Goal: Obtain resource: Download file/media

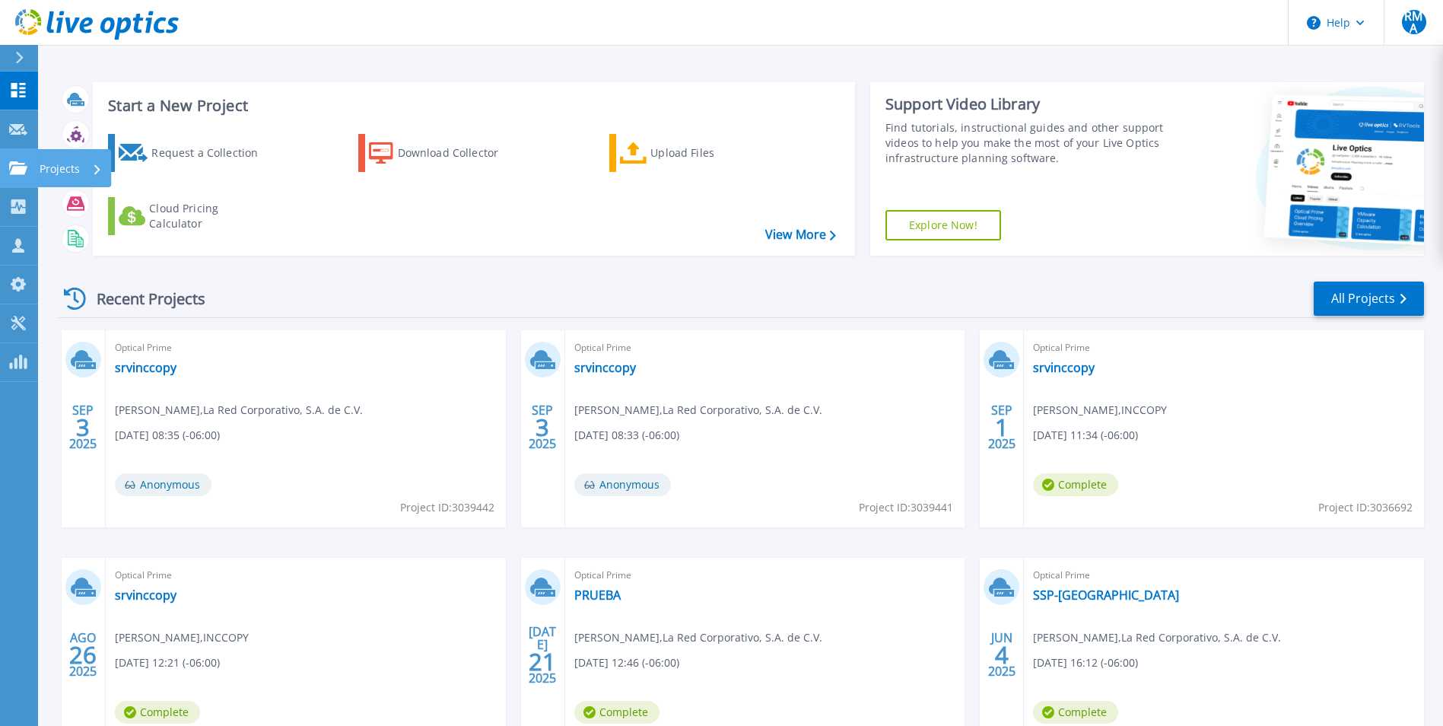
click at [8, 169] on link "Projects Projects" at bounding box center [19, 168] width 38 height 39
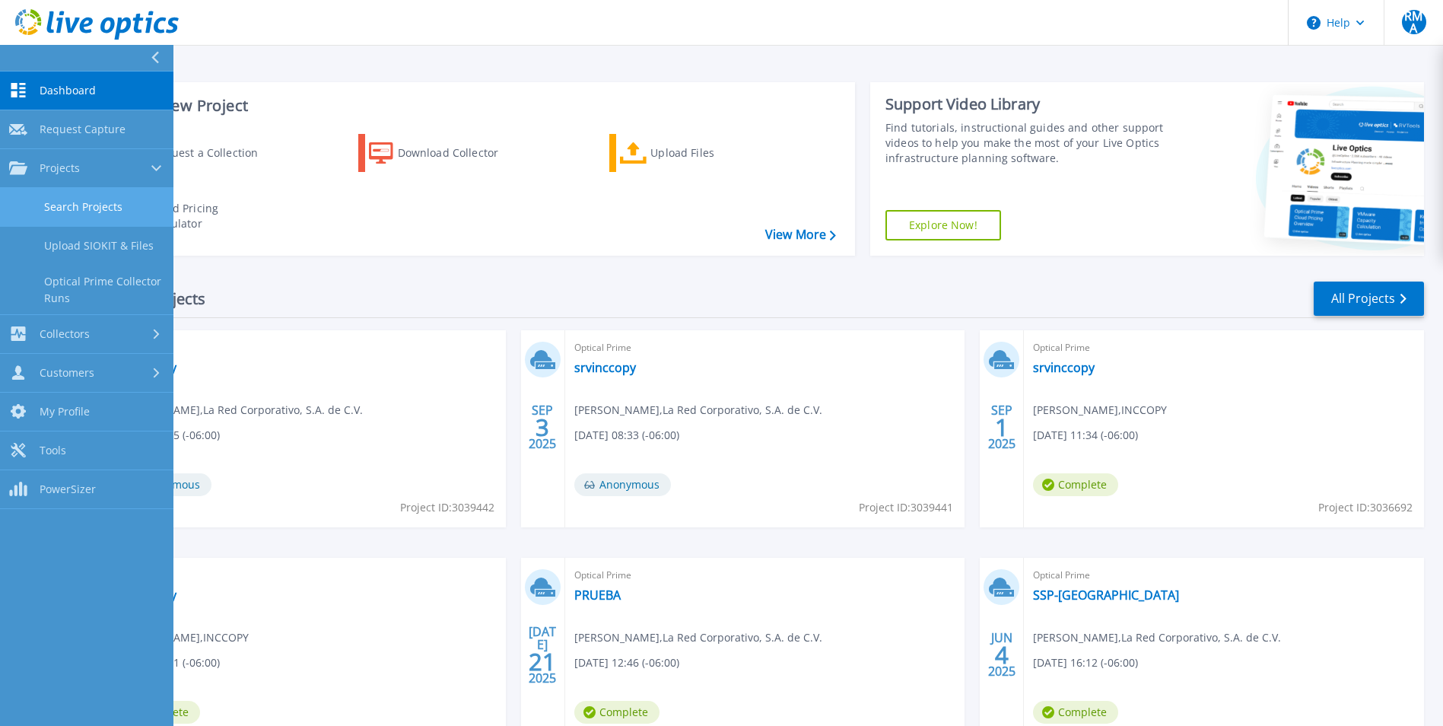
click at [67, 206] on link "Search Projects" at bounding box center [86, 207] width 173 height 39
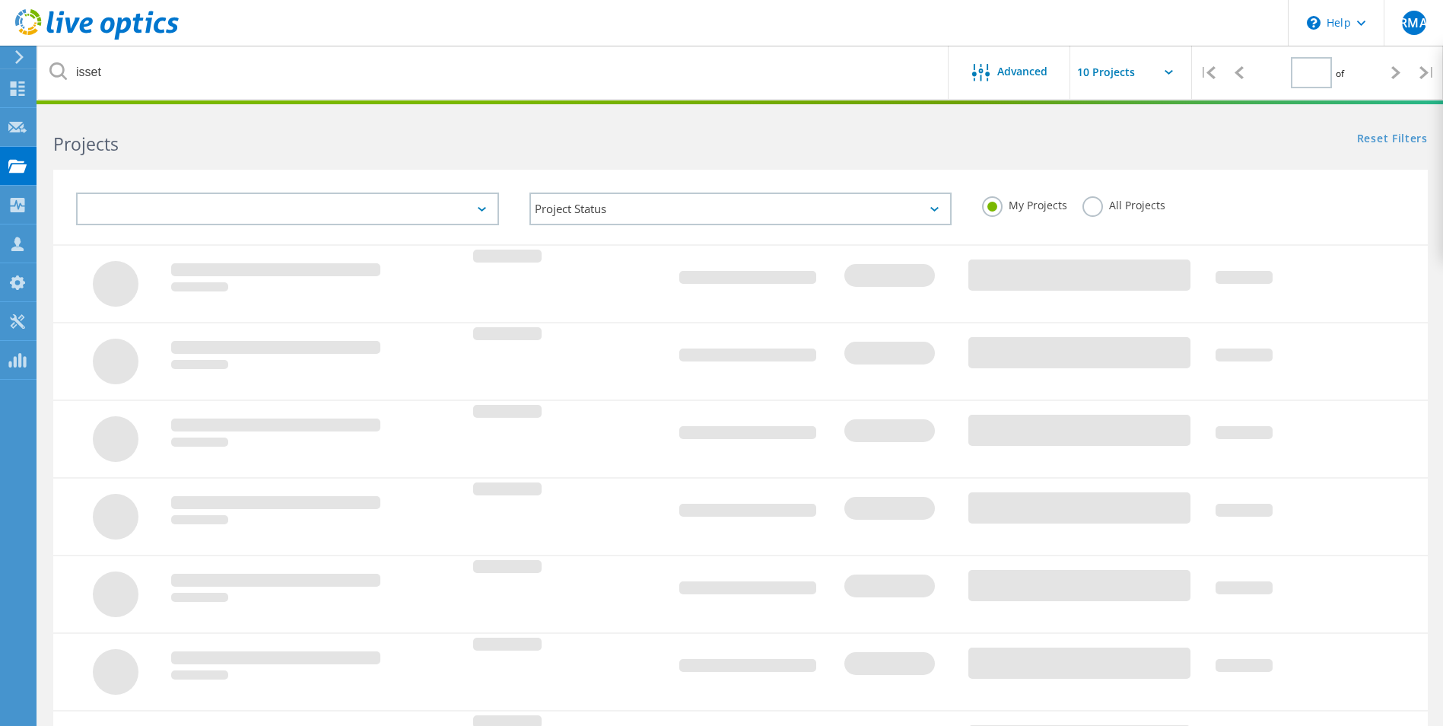
type input "1"
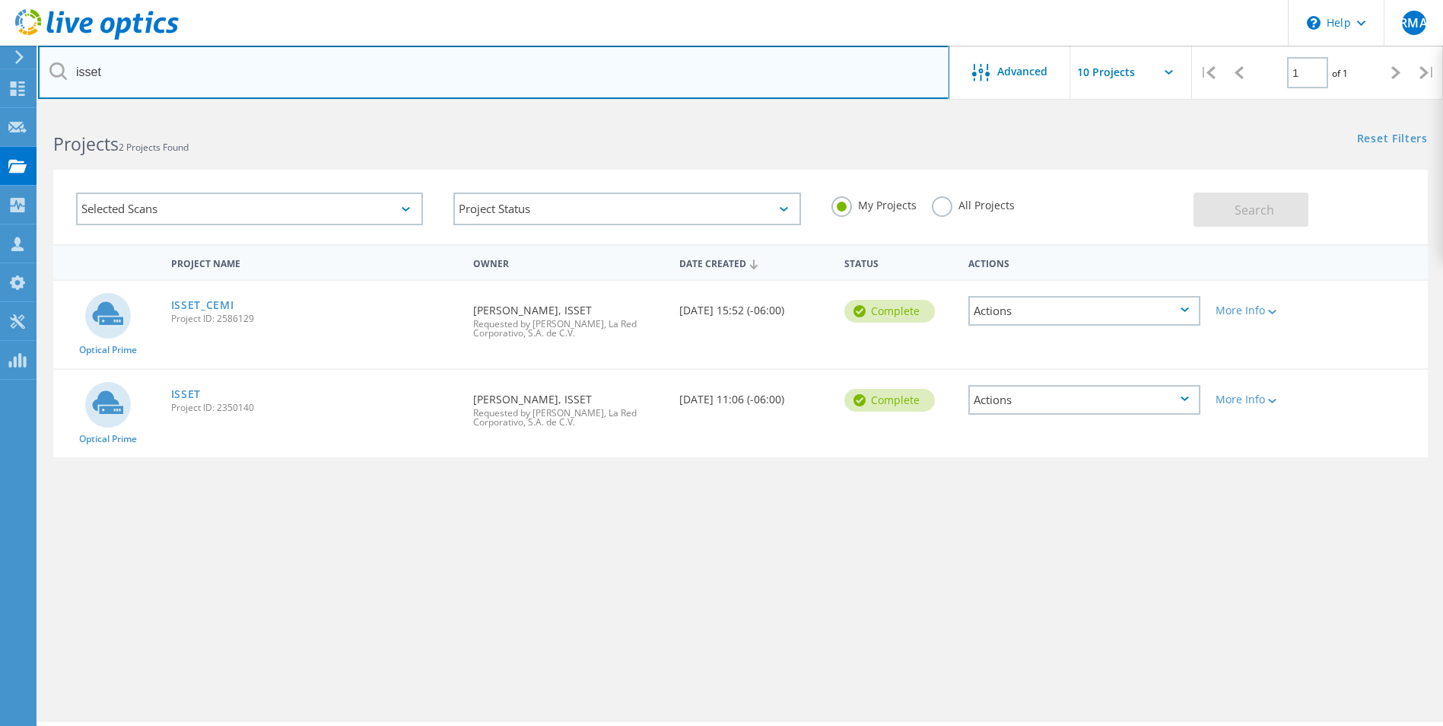
drag, startPoint x: 53, startPoint y: 80, endPoint x: -3, endPoint y: 80, distance: 55.5
click at [0, 80] on html "\n Help Explore Helpful Articles Contact Support RMA Channel Partner Rodrigo Mo…" at bounding box center [721, 384] width 1443 height 768
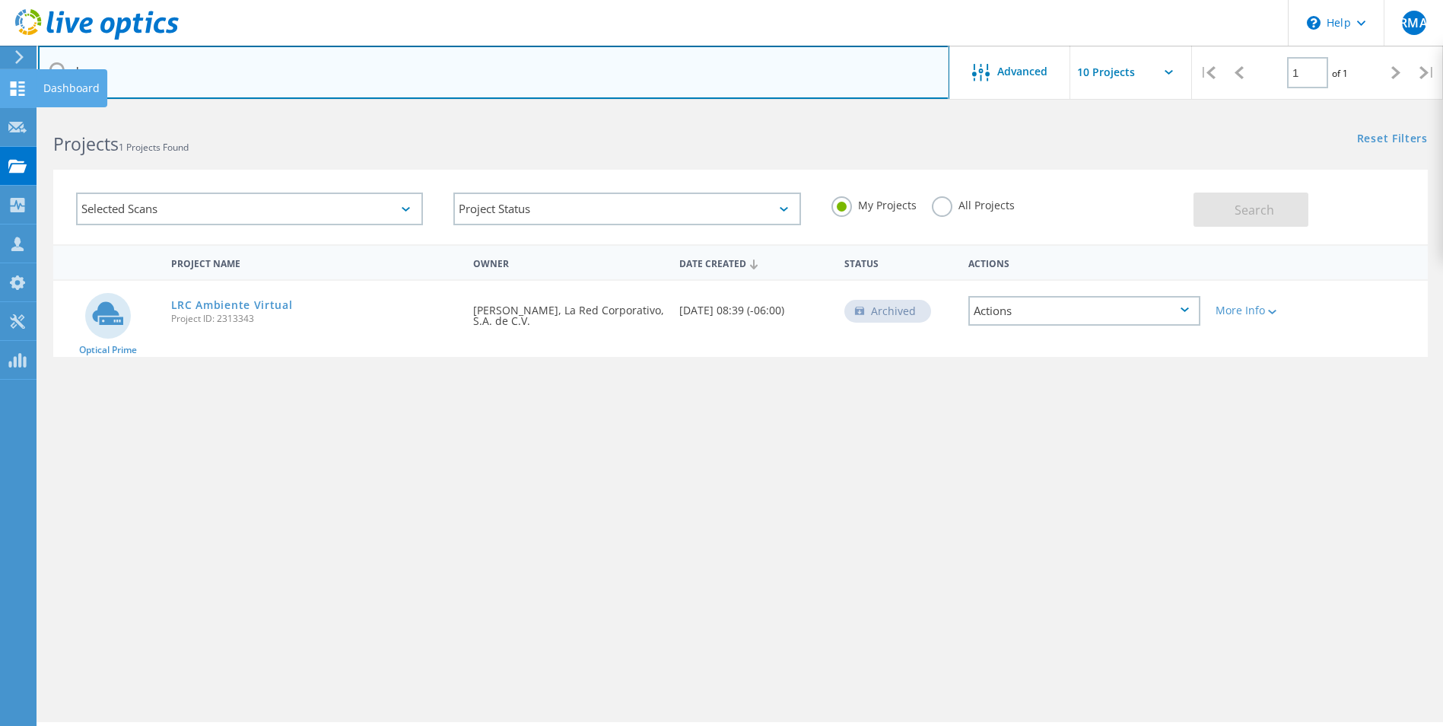
drag, startPoint x: 111, startPoint y: 73, endPoint x: 25, endPoint y: 72, distance: 86.0
click at [25, 110] on div "\n Help Explore Helpful Articles Contact Support RMA Channel Partner Rodrigo Mo…" at bounding box center [721, 438] width 1443 height 657
type input "l"
type input "prueba"
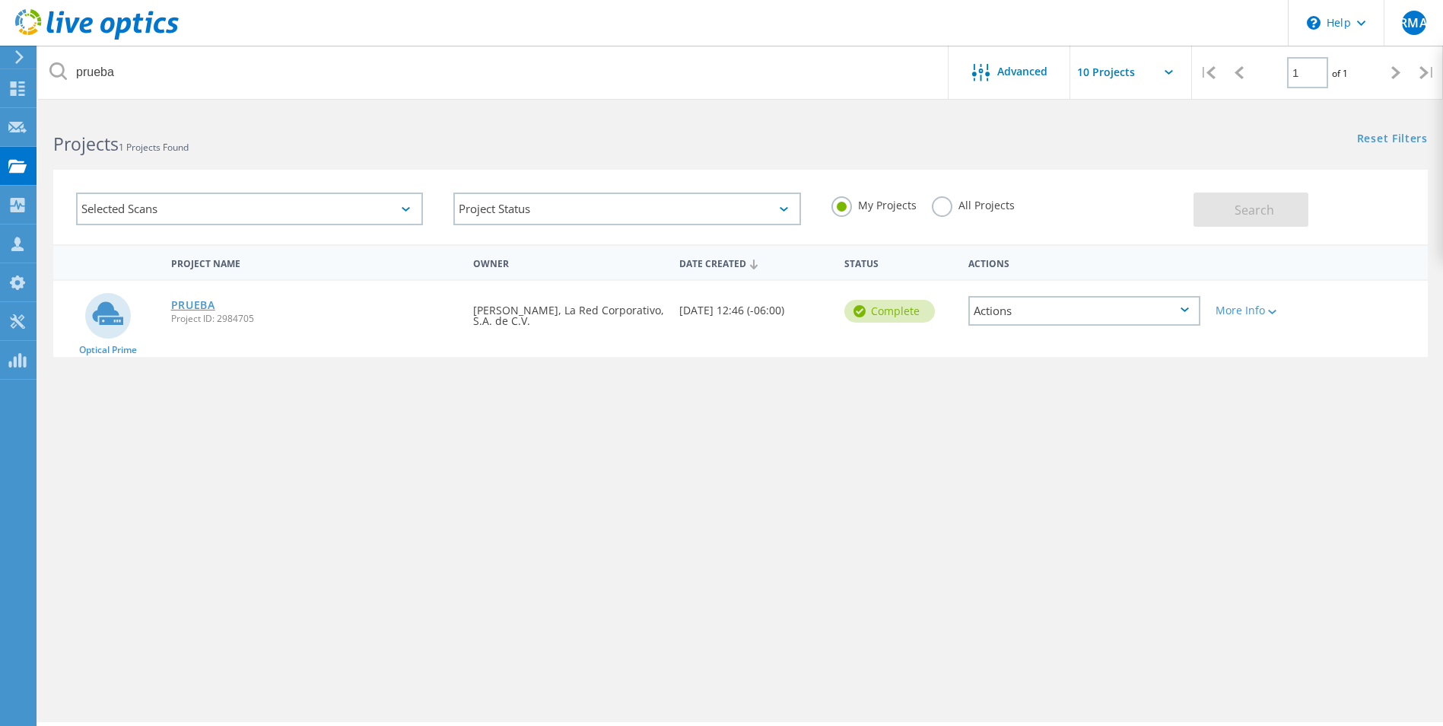
click at [183, 310] on link "PRUEBA" at bounding box center [193, 305] width 44 height 11
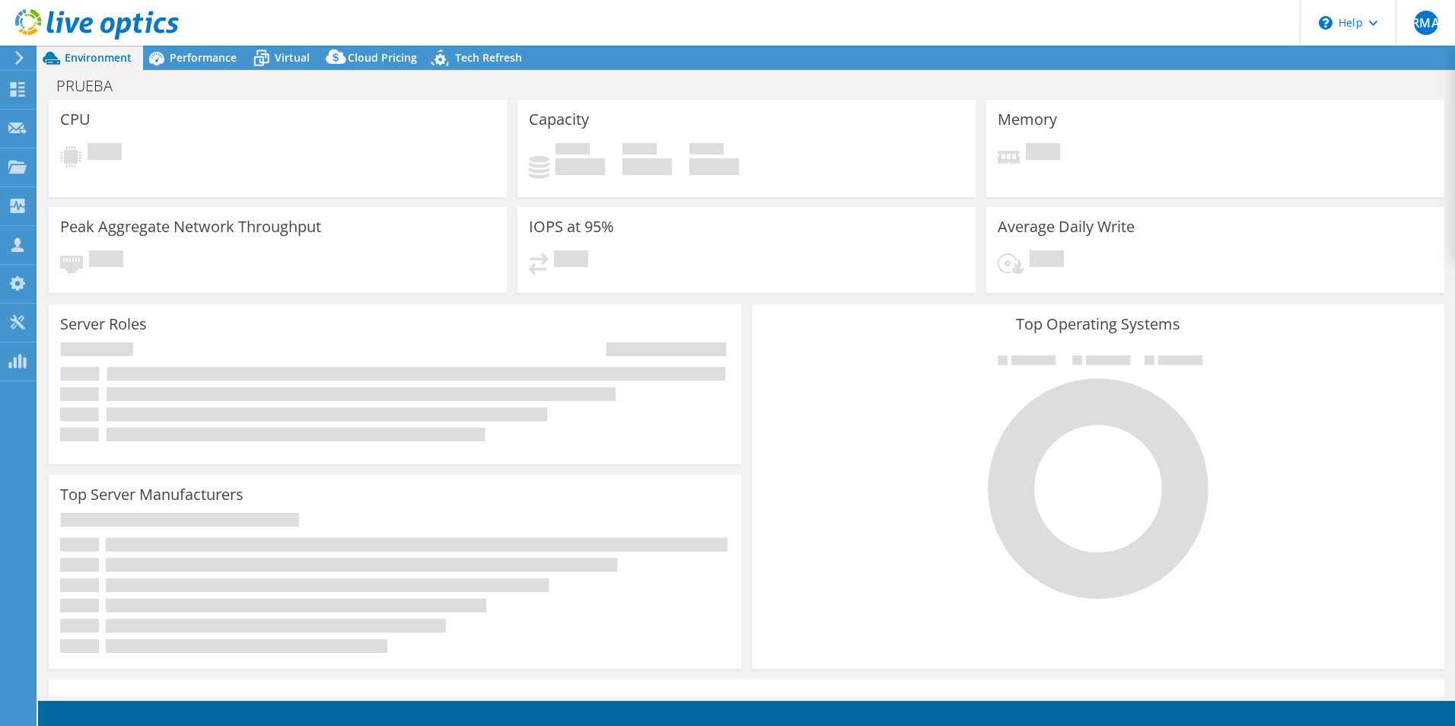
select select "USD"
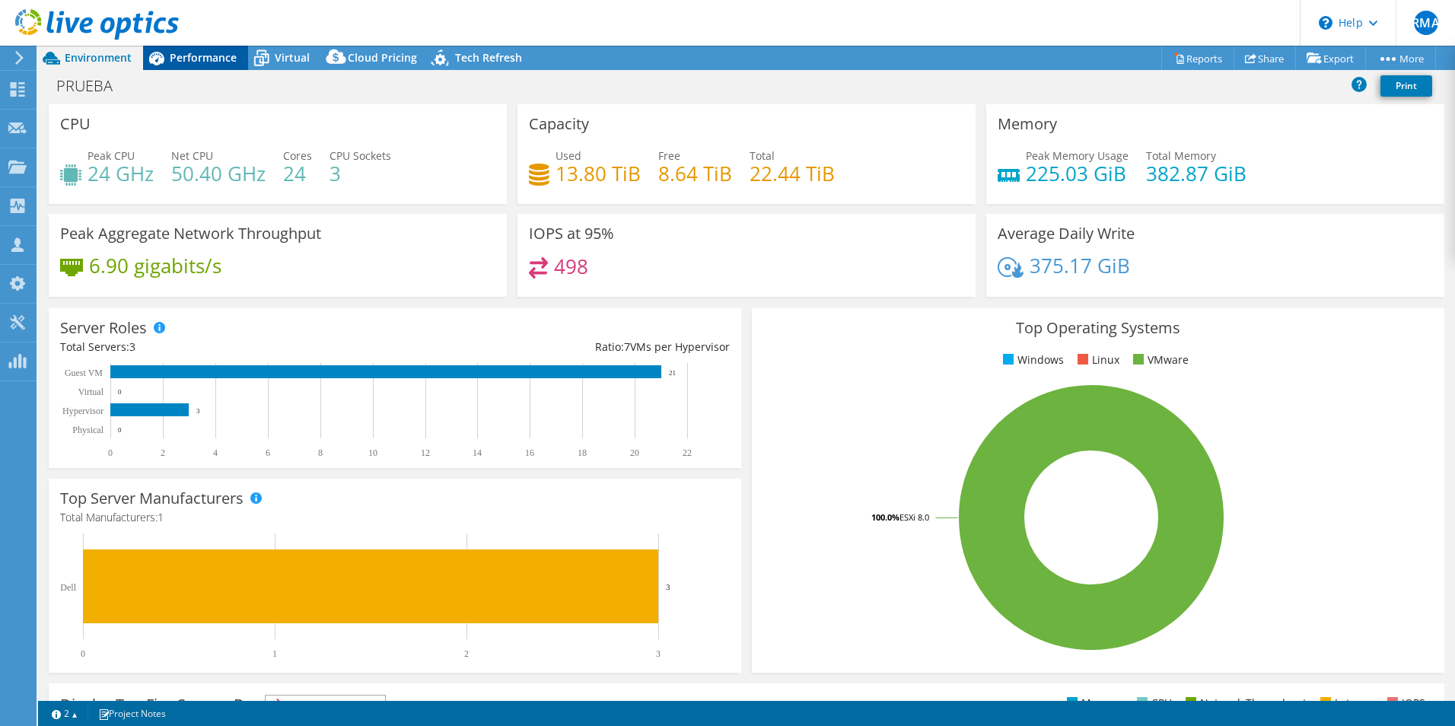
click at [204, 58] on span "Performance" at bounding box center [203, 57] width 67 height 14
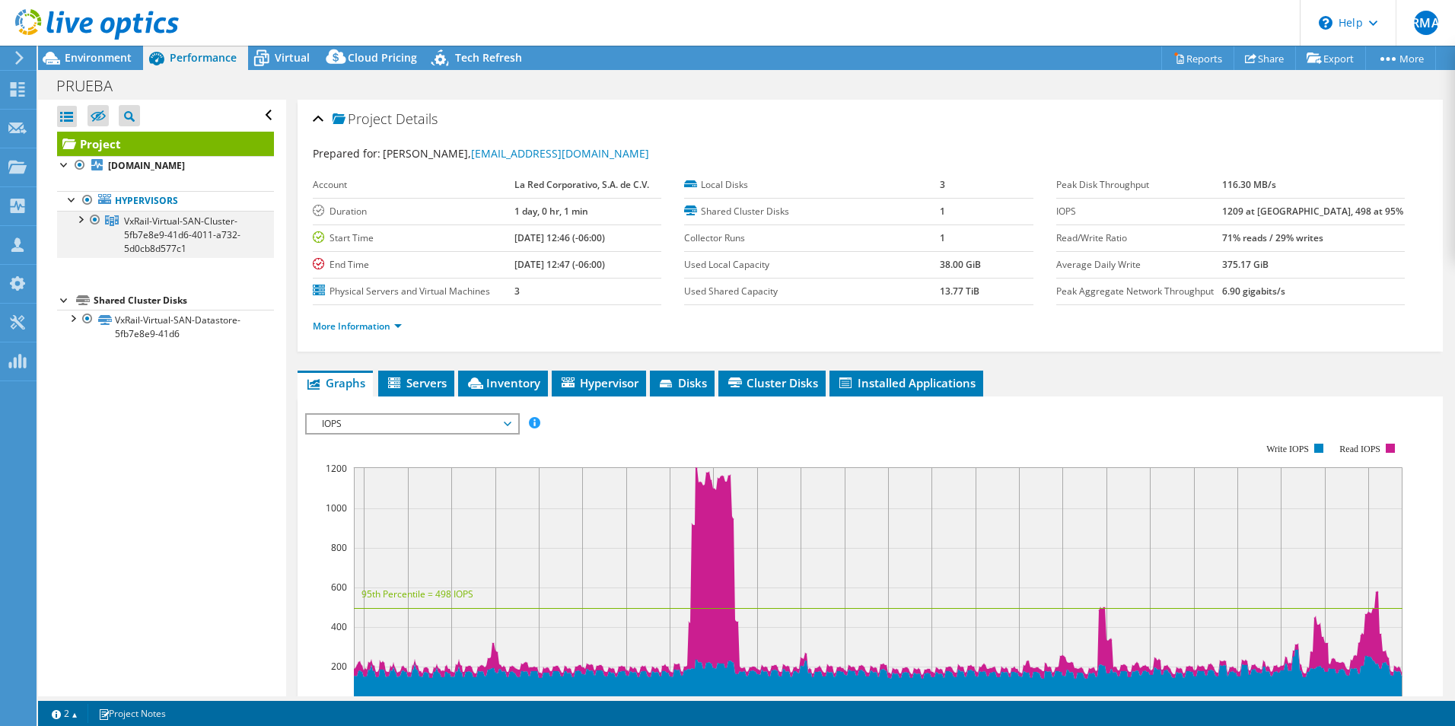
click at [75, 226] on div at bounding box center [79, 218] width 15 height 15
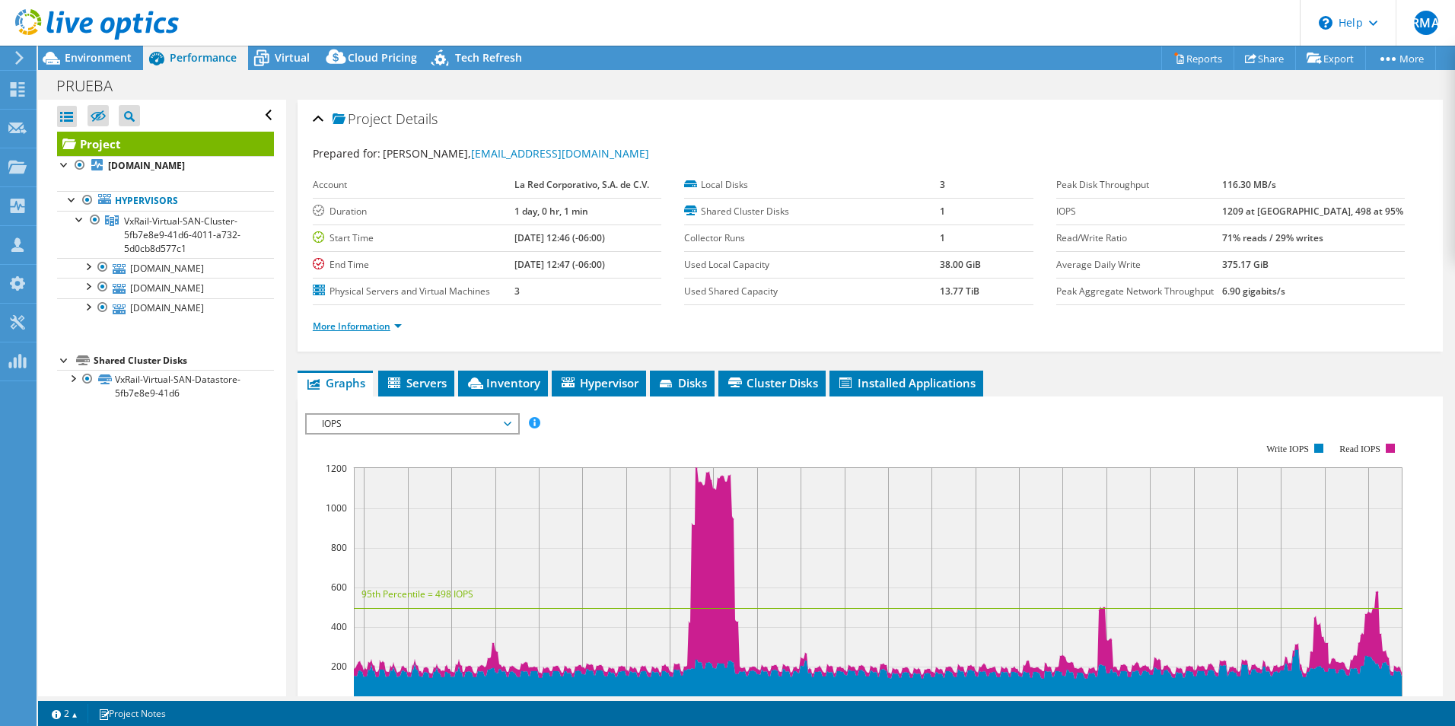
click at [398, 325] on link "More Information" at bounding box center [357, 326] width 89 height 13
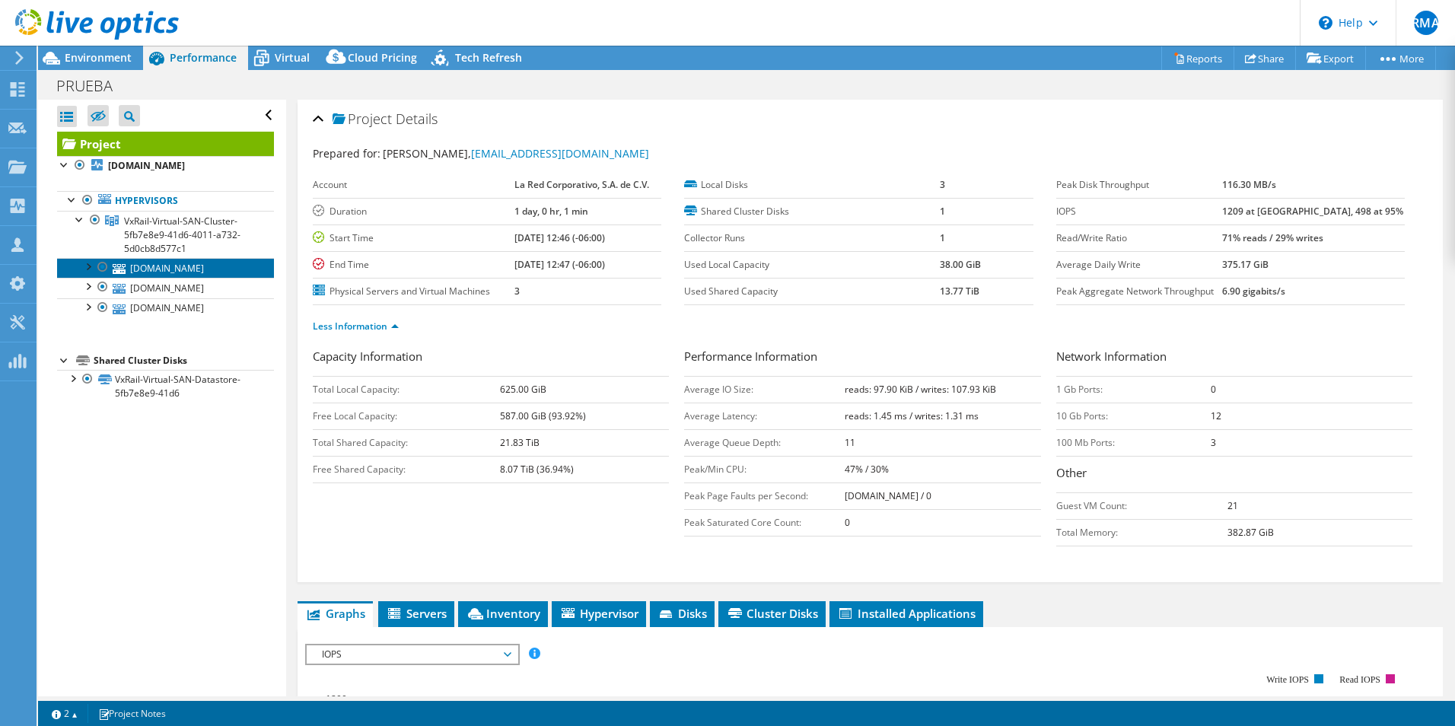
click at [189, 278] on link "[DOMAIN_NAME]" at bounding box center [165, 268] width 217 height 20
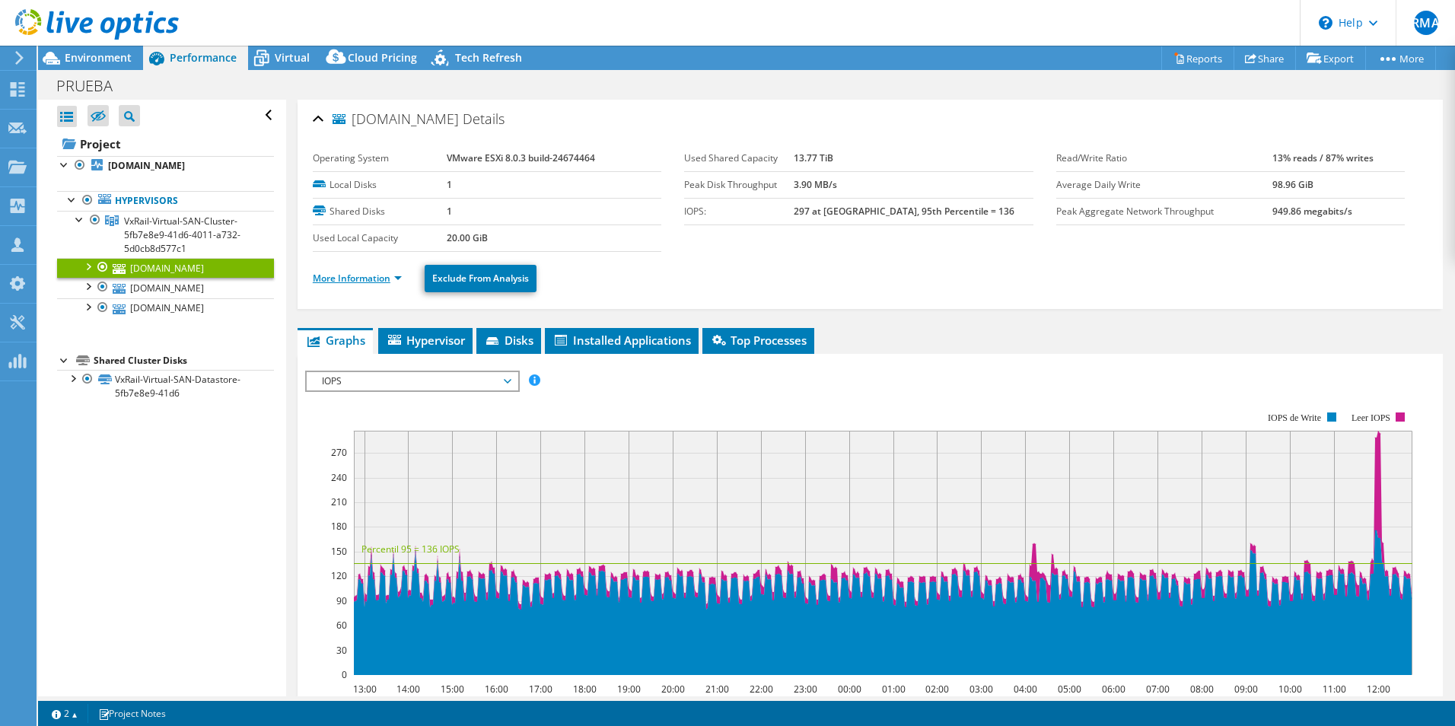
click at [396, 281] on link "More Information" at bounding box center [357, 278] width 89 height 13
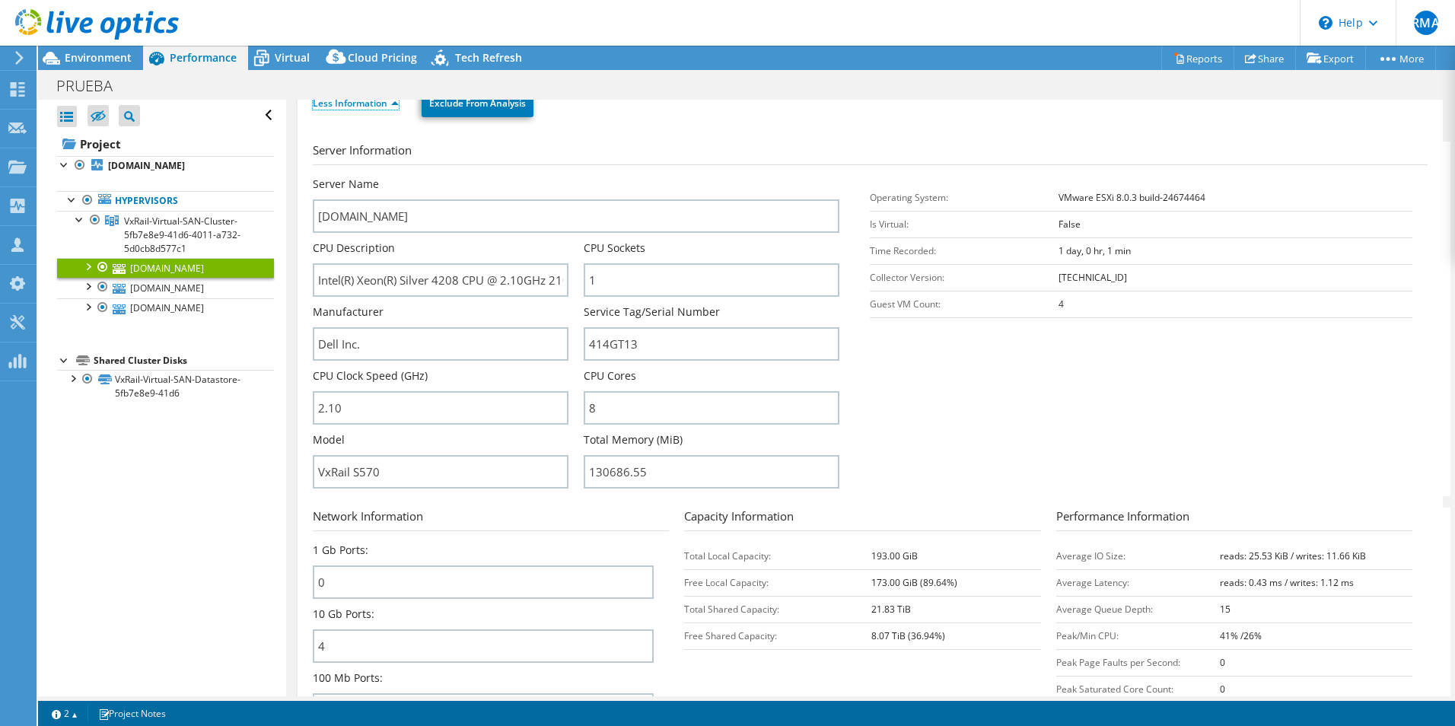
scroll to position [228, 0]
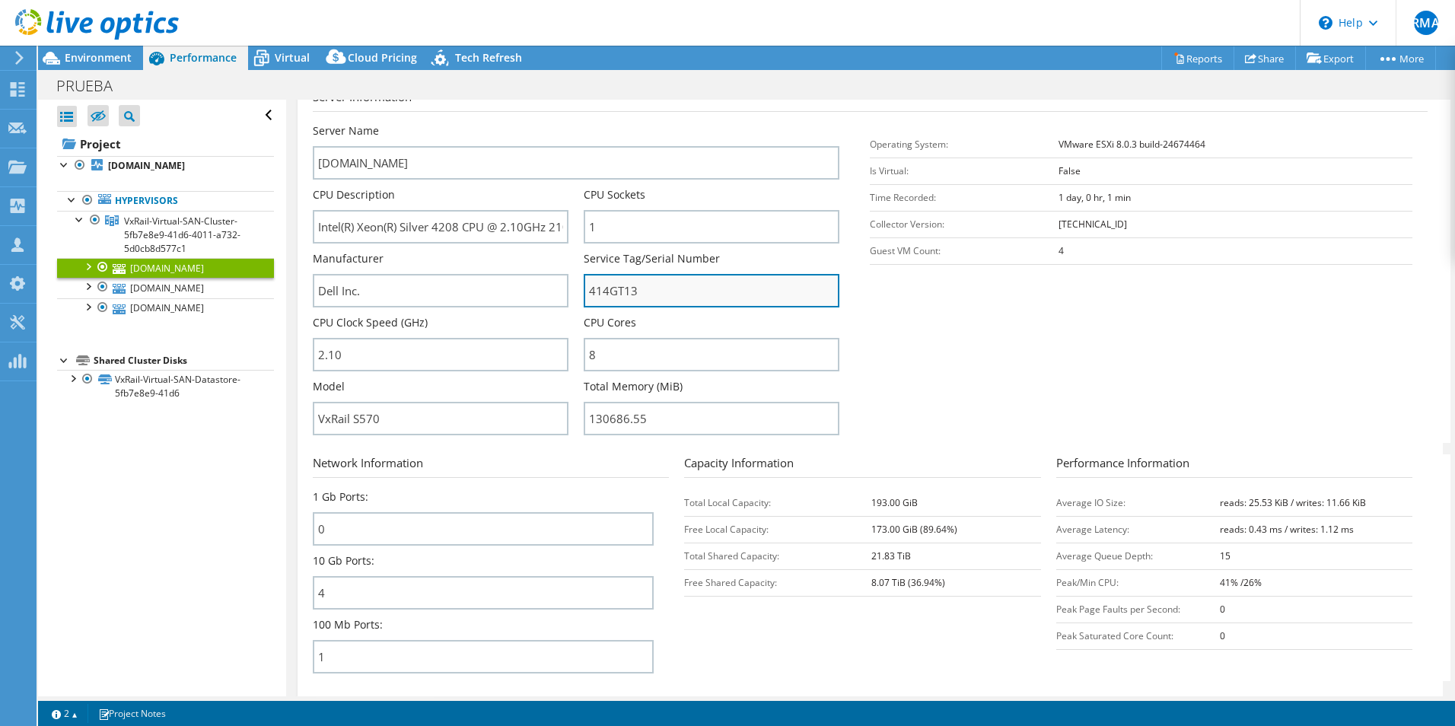
click at [614, 295] on input "414GT13" at bounding box center [712, 290] width 256 height 33
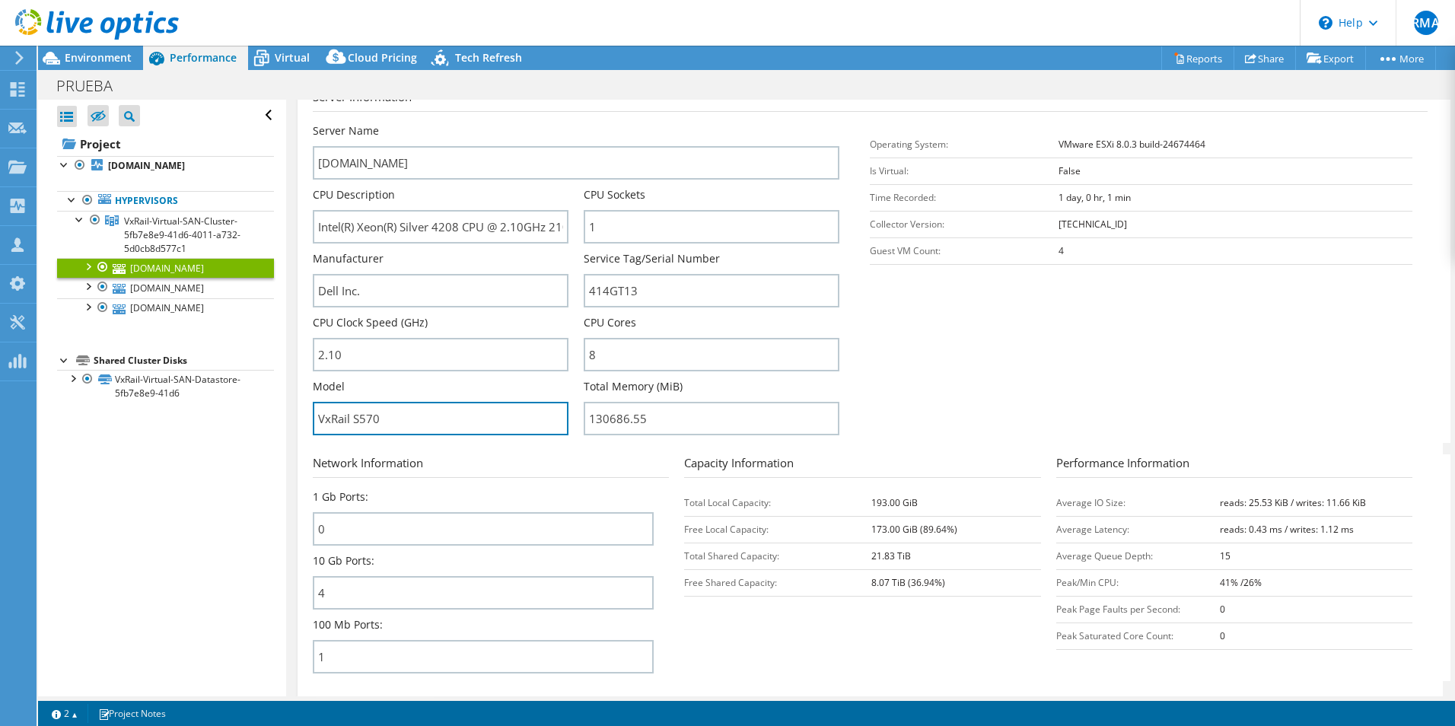
drag, startPoint x: 348, startPoint y: 425, endPoint x: 255, endPoint y: 416, distance: 93.2
click at [255, 416] on div "Open All Close All Hide Excluded Nodes Project Tree Filter" at bounding box center [746, 398] width 1417 height 597
click at [966, 352] on section "Server Information Server Name [DOMAIN_NAME] CPU Description Intel(R) Xeon(R) S…" at bounding box center [874, 265] width 1122 height 355
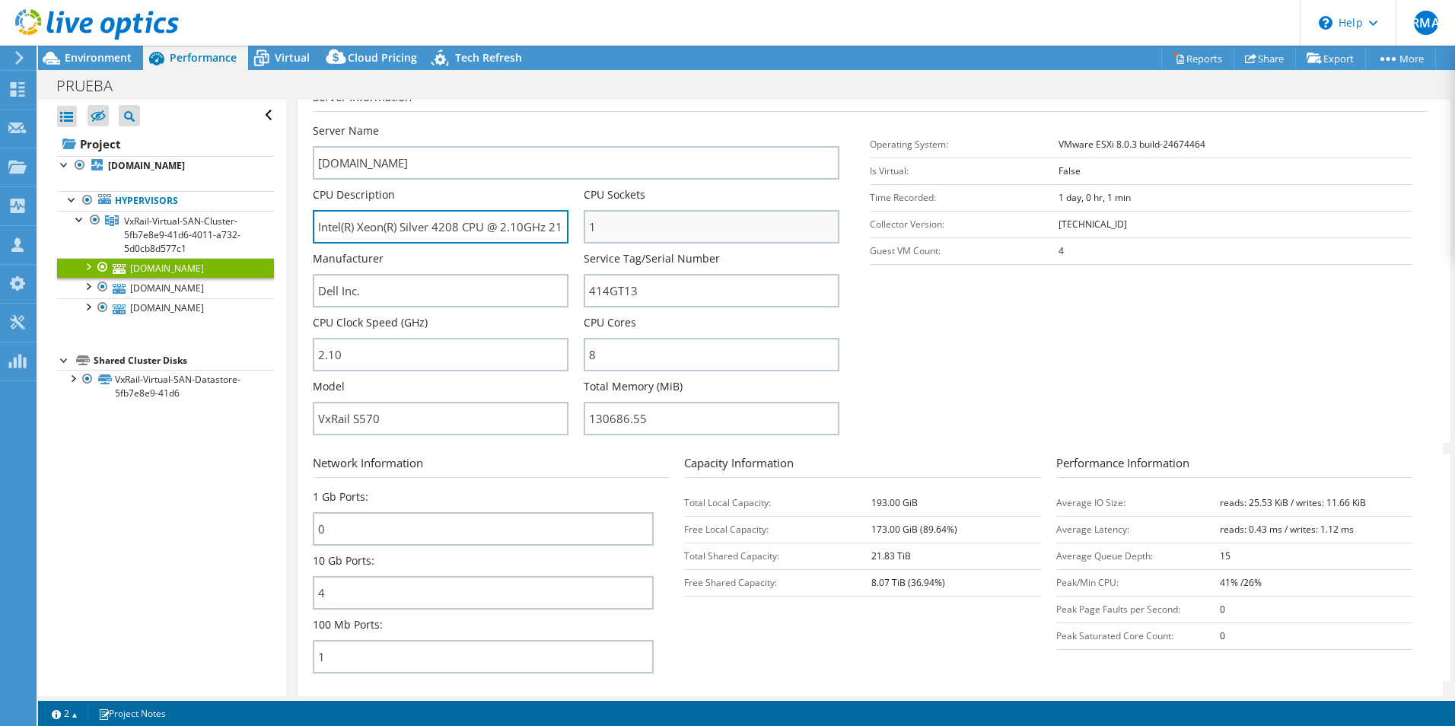
scroll to position [0, 33]
drag, startPoint x: 317, startPoint y: 224, endPoint x: 709, endPoint y: 231, distance: 391.9
click at [709, 123] on div "Server Name [DOMAIN_NAME] CPU Description Intel(R) Xeon(R) Silver 4208 CPU @ 2.…" at bounding box center [584, 123] width 543 height 0
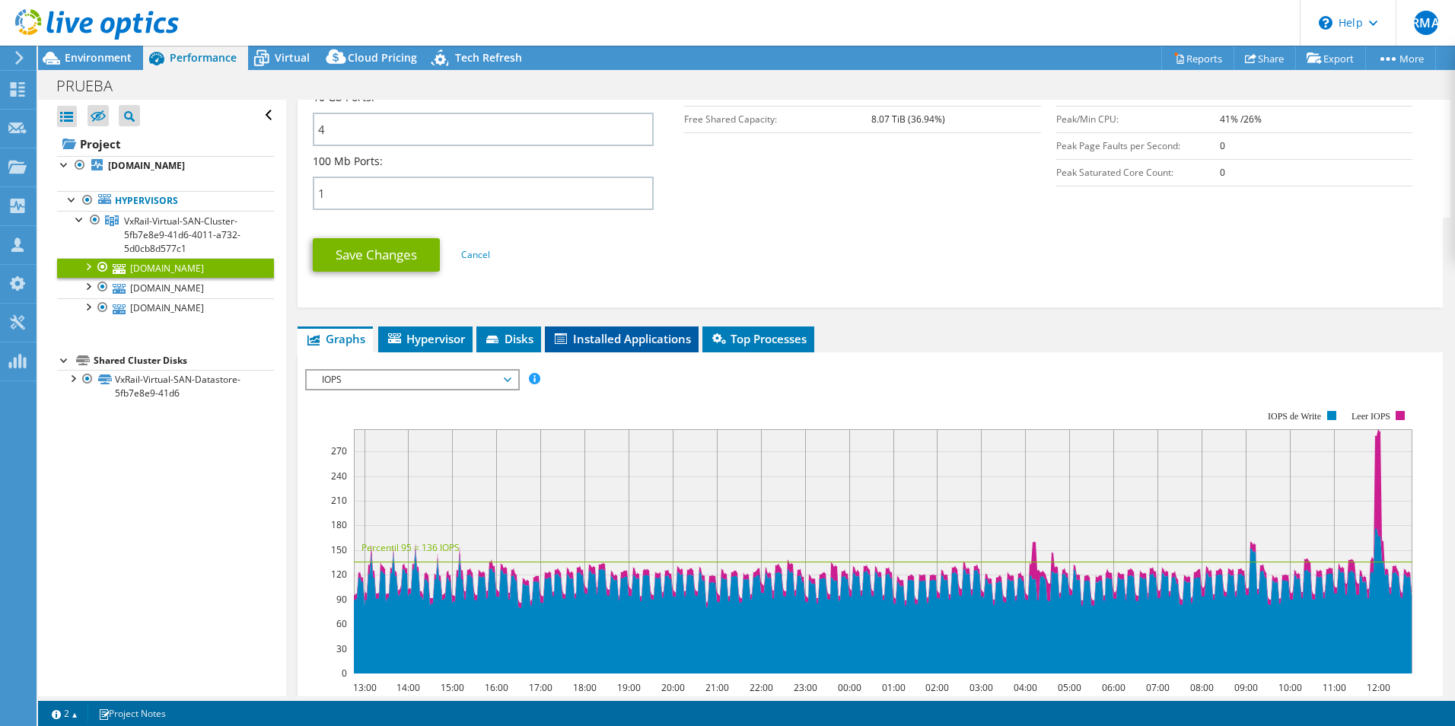
scroll to position [685, 0]
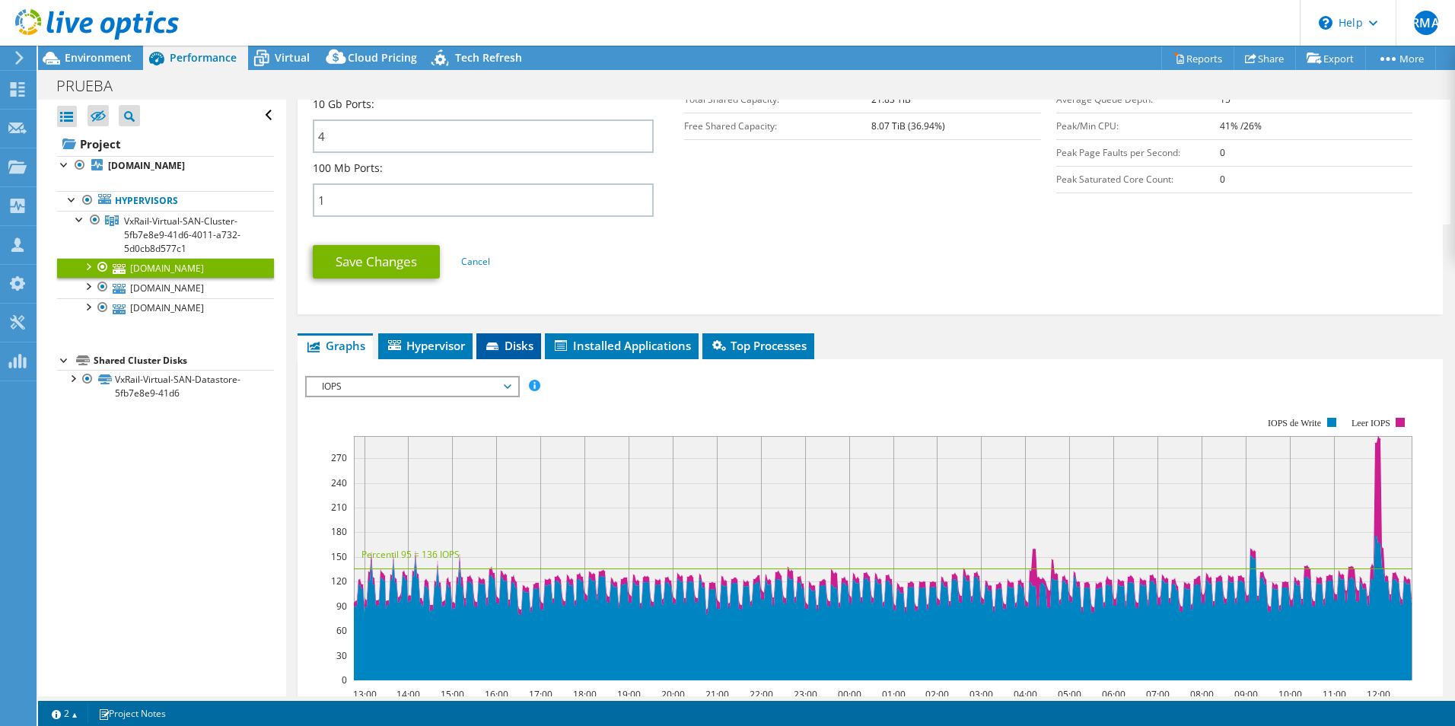
click at [509, 345] on span "Disks" at bounding box center [508, 345] width 49 height 15
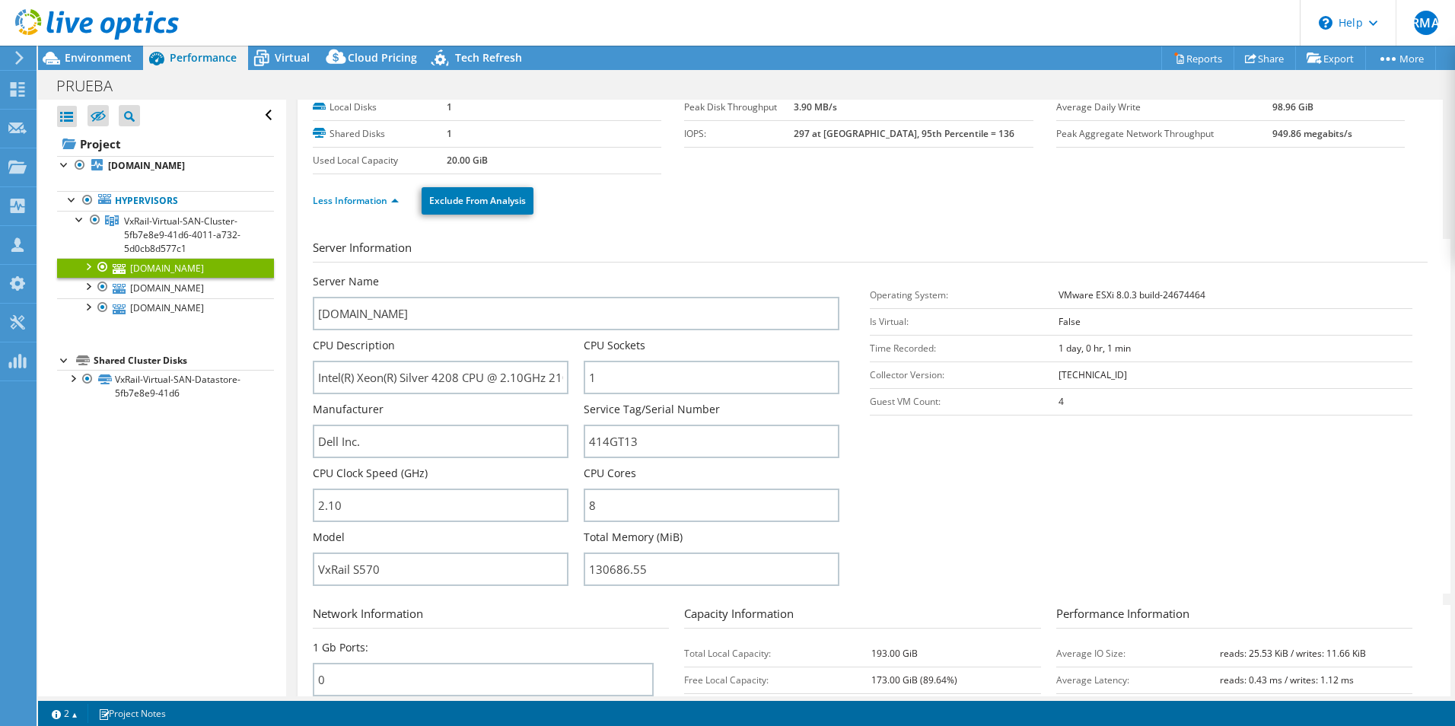
scroll to position [76, 0]
click at [1189, 59] on link "Reports" at bounding box center [1197, 58] width 73 height 24
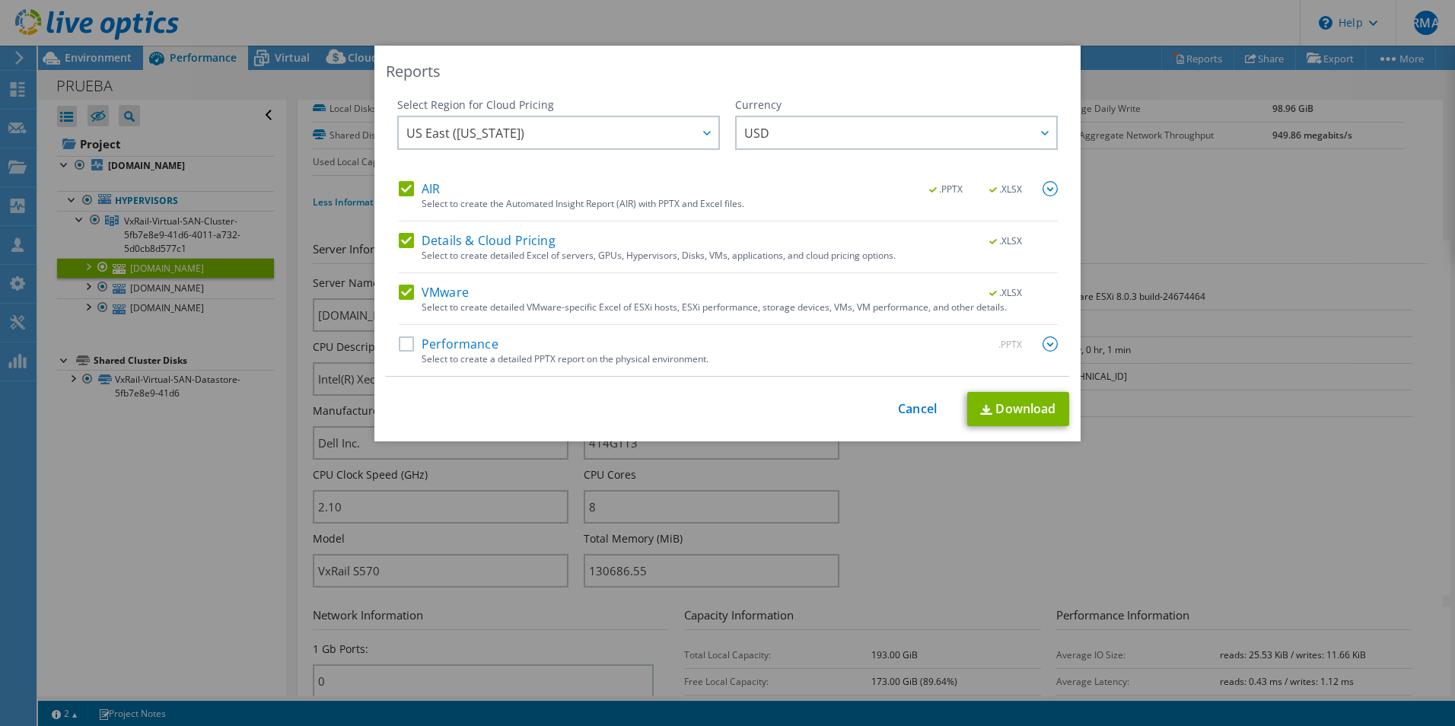
click at [409, 192] on label "AIR" at bounding box center [419, 188] width 41 height 15
click at [0, 0] on input "AIR" at bounding box center [0, 0] width 0 height 0
click at [1045, 406] on link "Download" at bounding box center [1018, 409] width 102 height 34
click at [922, 408] on link "Cancel" at bounding box center [917, 409] width 39 height 14
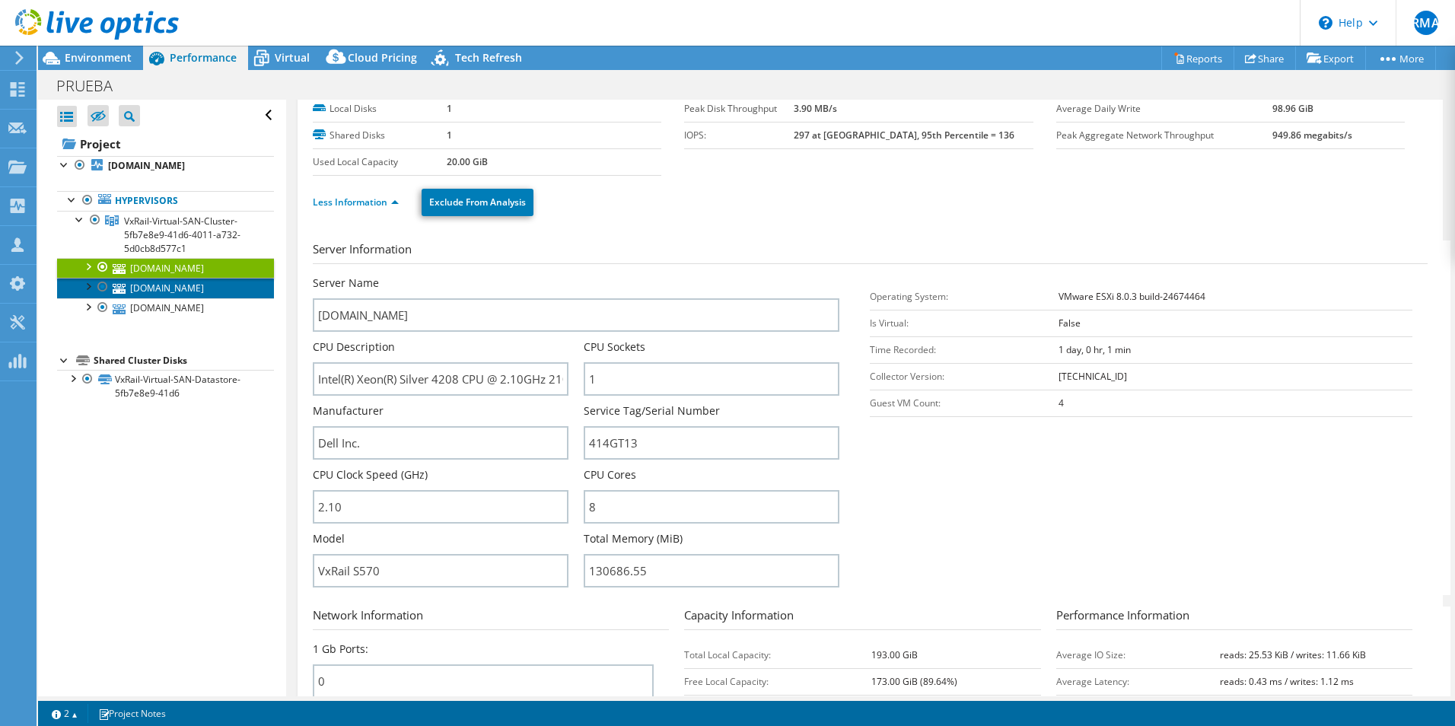
click at [167, 298] on link "[DOMAIN_NAME]" at bounding box center [165, 288] width 217 height 20
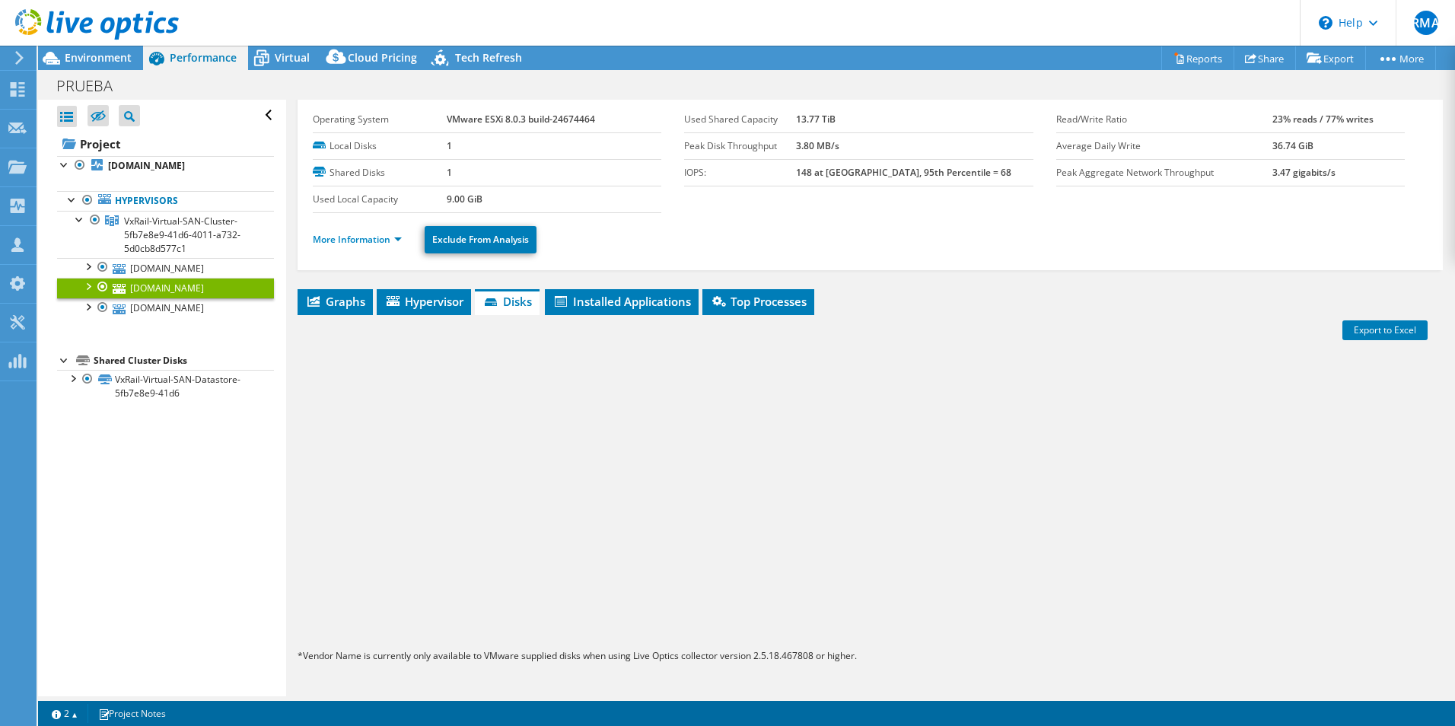
scroll to position [39, 0]
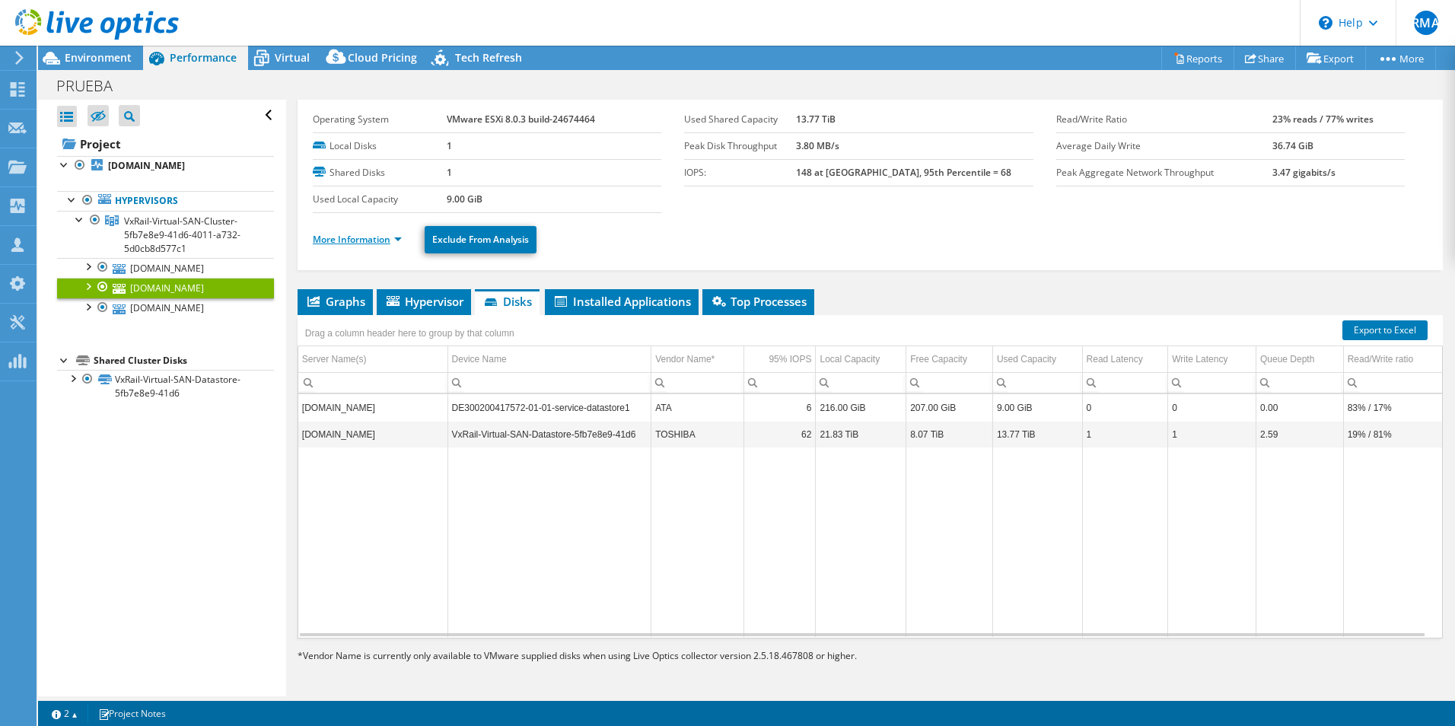
click at [393, 240] on link "More Information" at bounding box center [357, 239] width 89 height 13
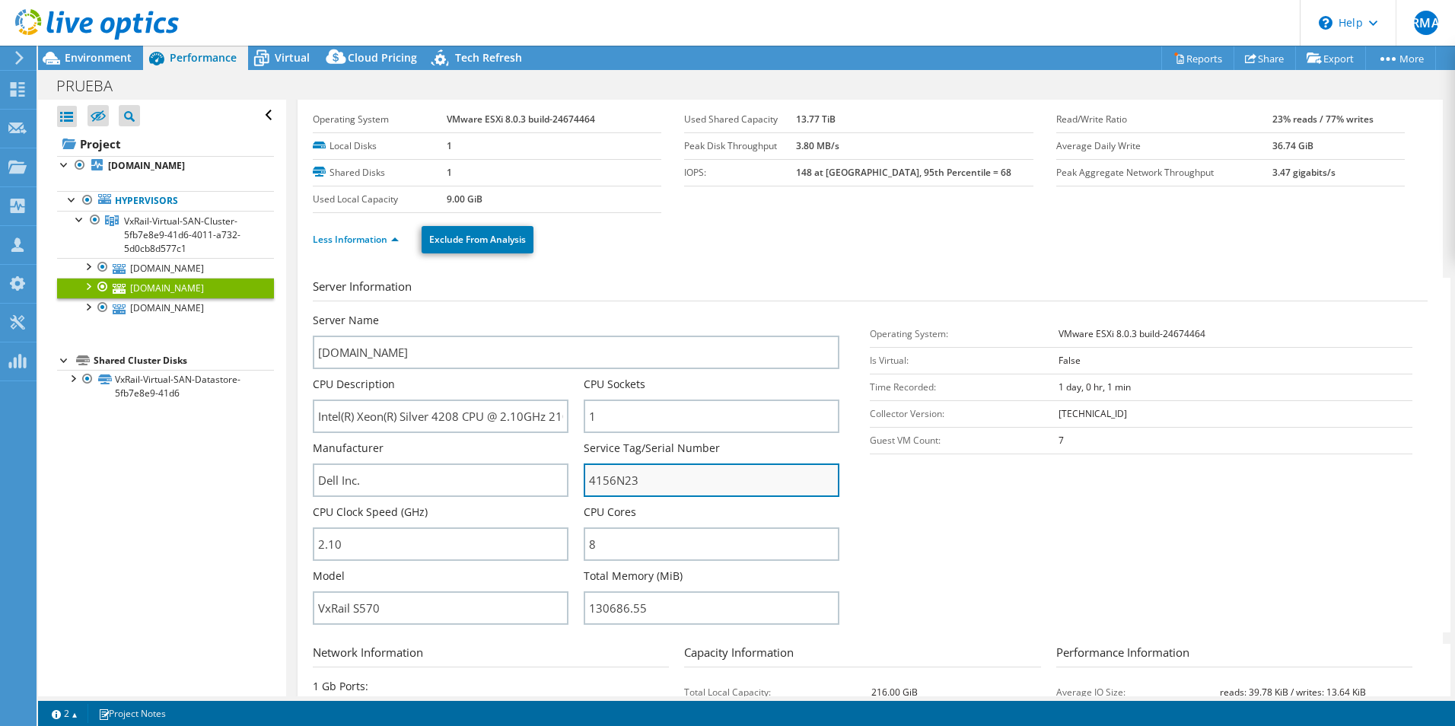
click at [610, 478] on input "4156N23" at bounding box center [712, 479] width 256 height 33
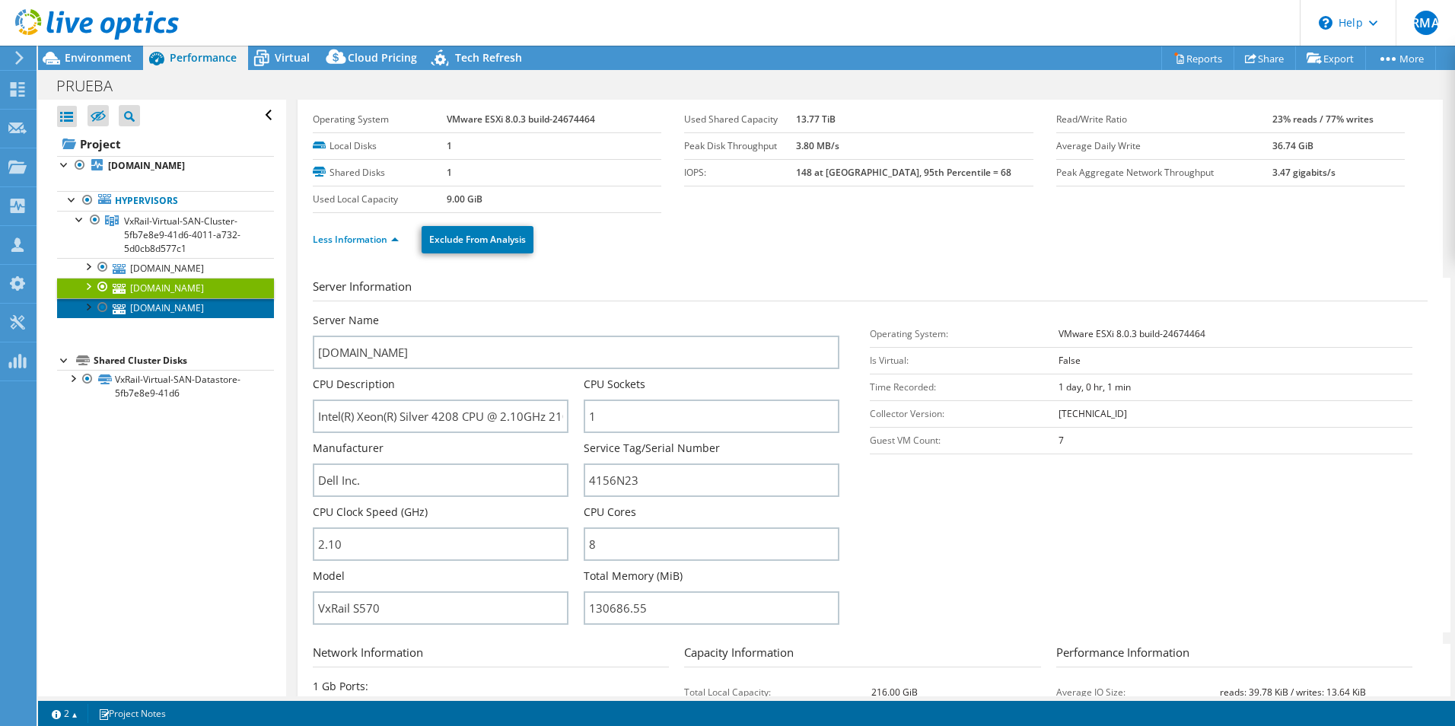
click at [168, 318] on link "[DOMAIN_NAME]" at bounding box center [165, 308] width 217 height 20
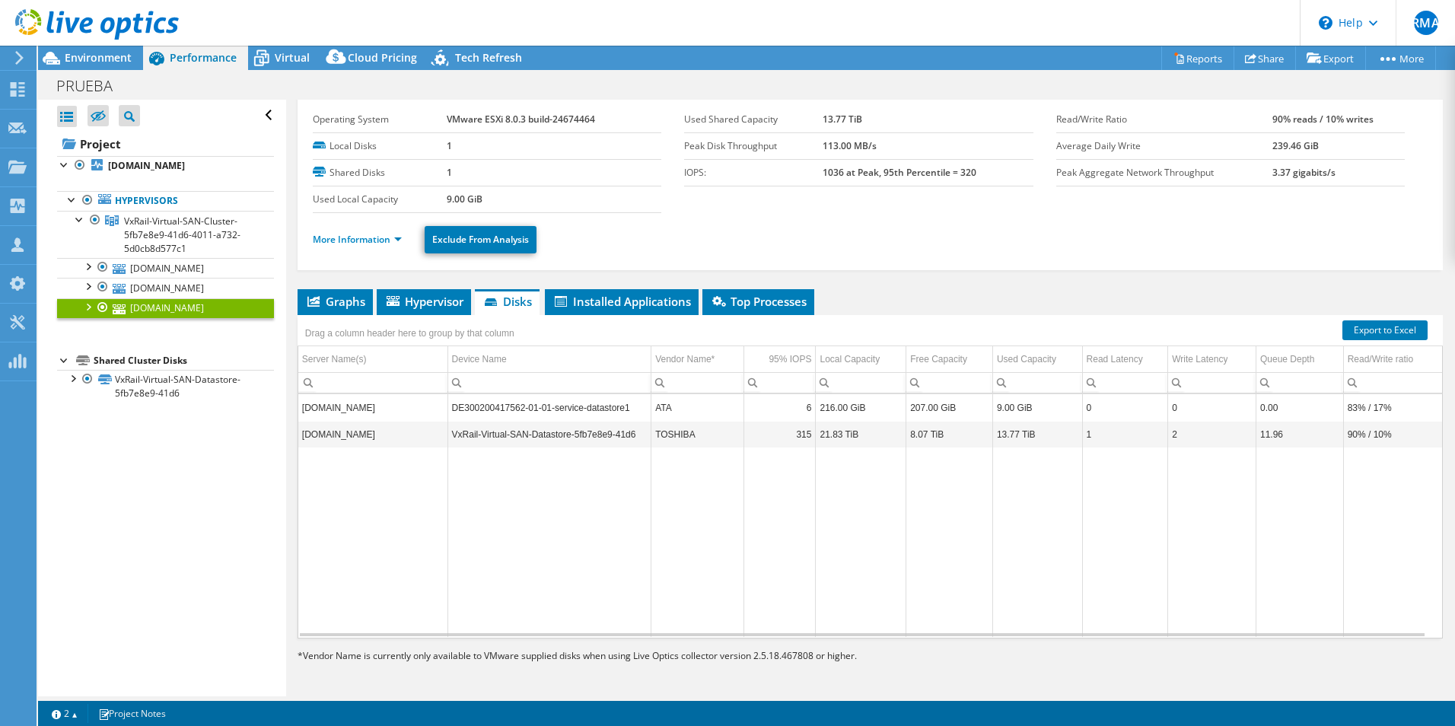
click at [405, 243] on li "More Information" at bounding box center [362, 239] width 98 height 17
click at [399, 239] on link "More Information" at bounding box center [357, 239] width 89 height 13
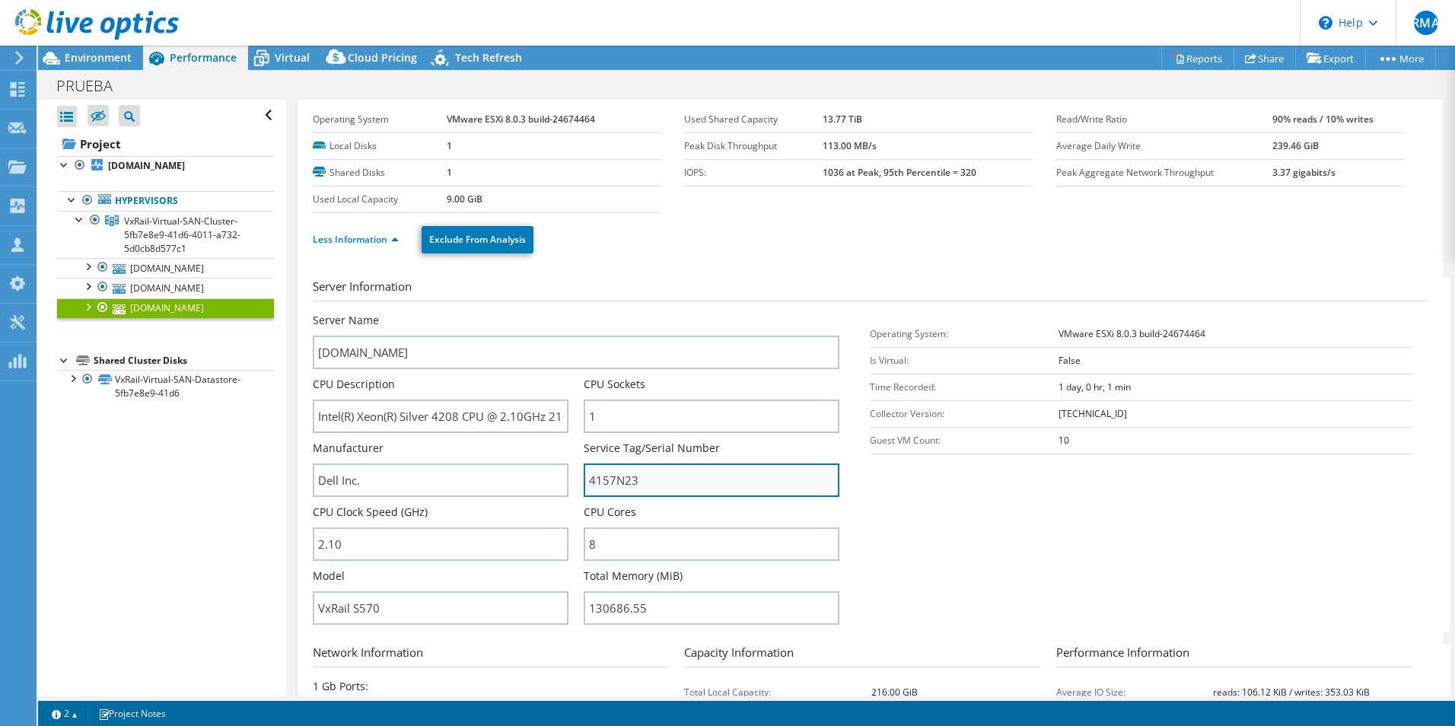
click at [586, 482] on input "4157N23" at bounding box center [712, 479] width 256 height 33
